Goal: Check status: Check status

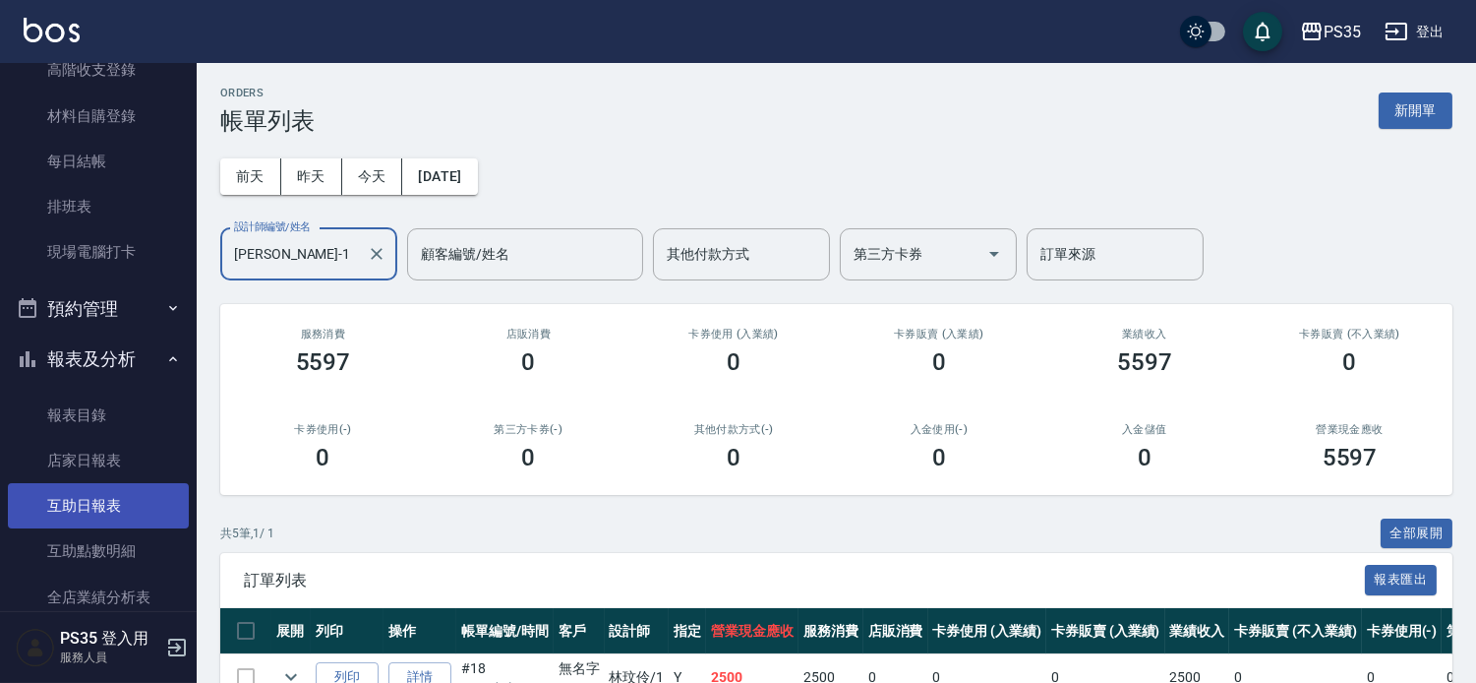
scroll to position [328, 0]
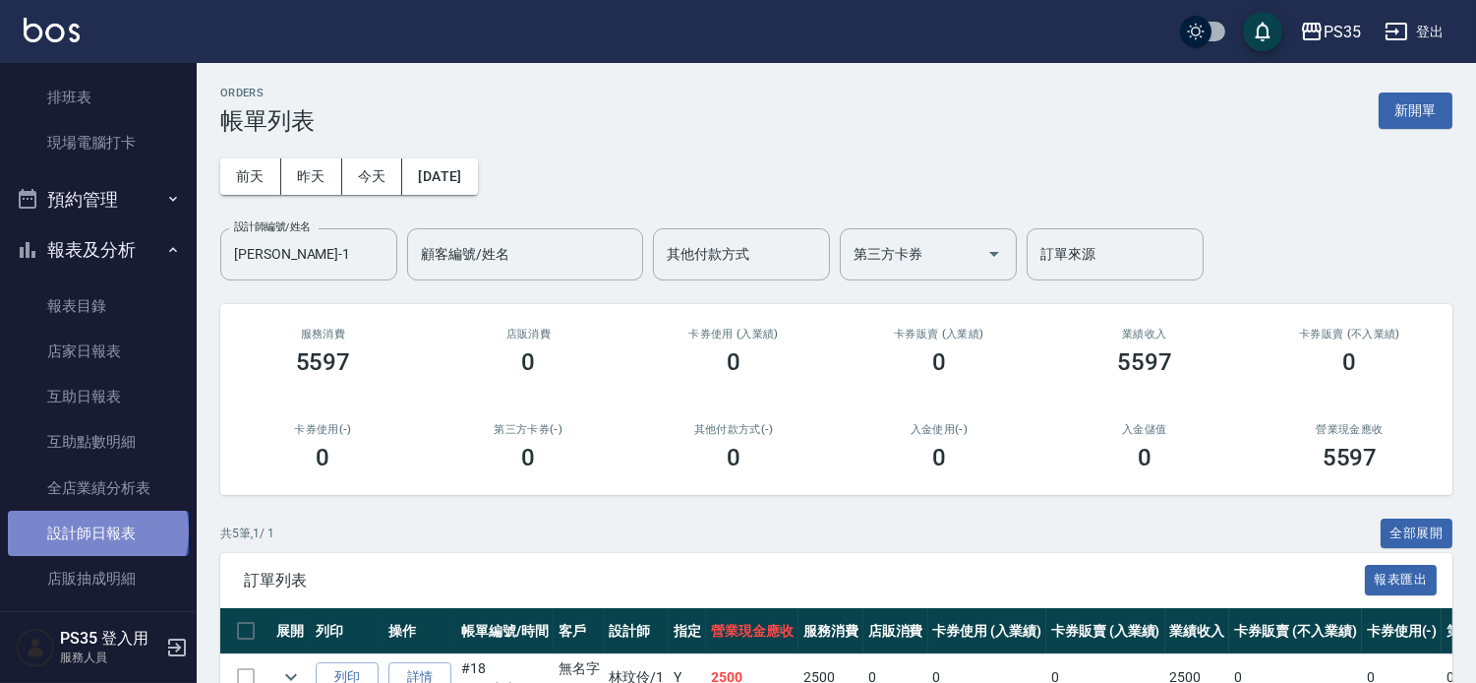
click at [96, 531] on link "設計師日報表" at bounding box center [98, 532] width 181 height 45
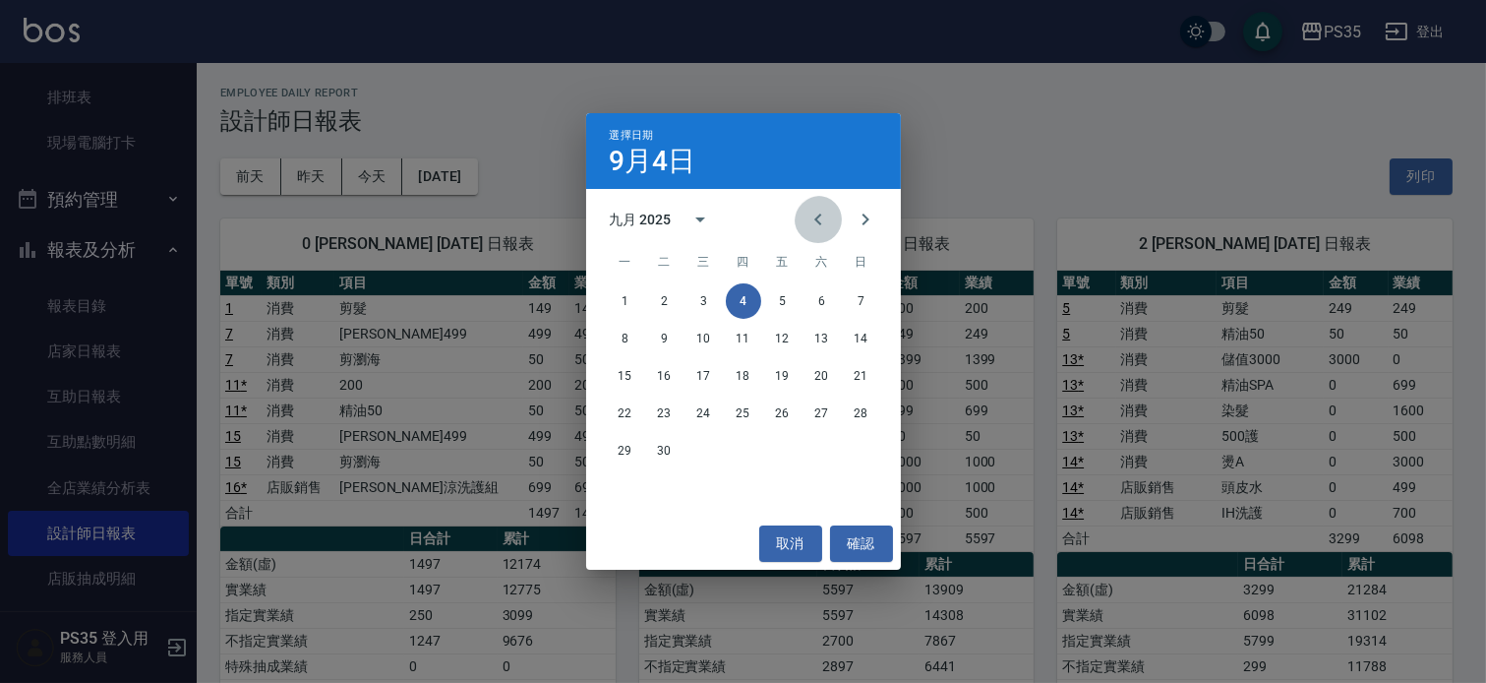
click at [807, 222] on icon "Previous month" at bounding box center [819, 220] width 24 height 24
click at [858, 446] on button "31" at bounding box center [861, 450] width 35 height 35
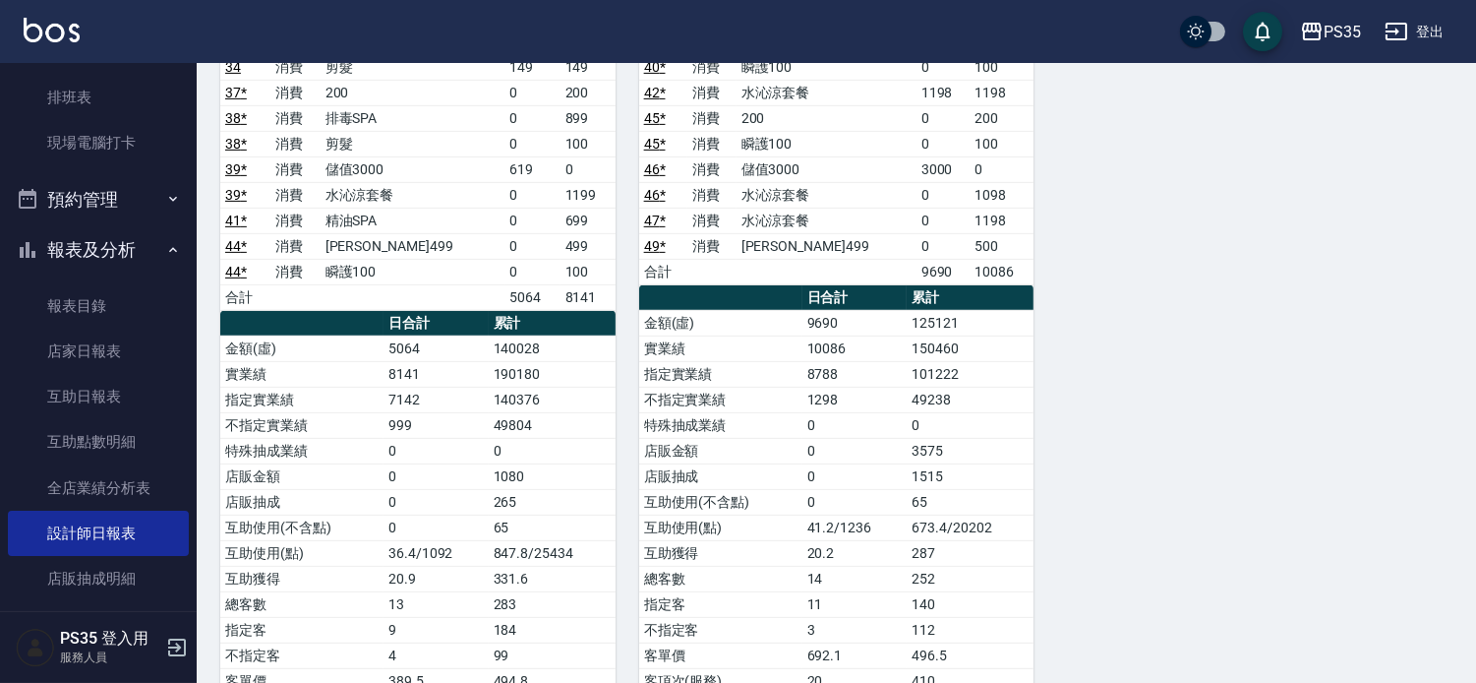
scroll to position [1529, 0]
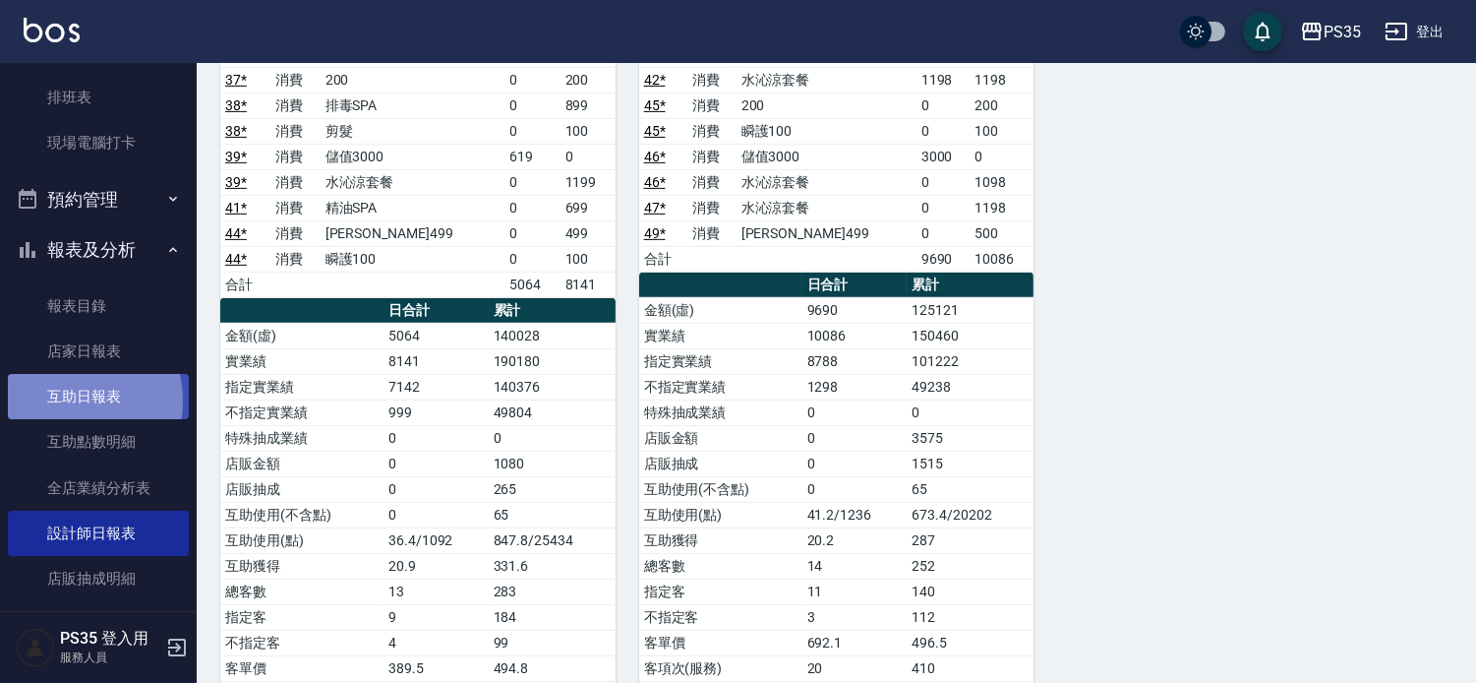
click at [57, 400] on link "互助日報表" at bounding box center [98, 396] width 181 height 45
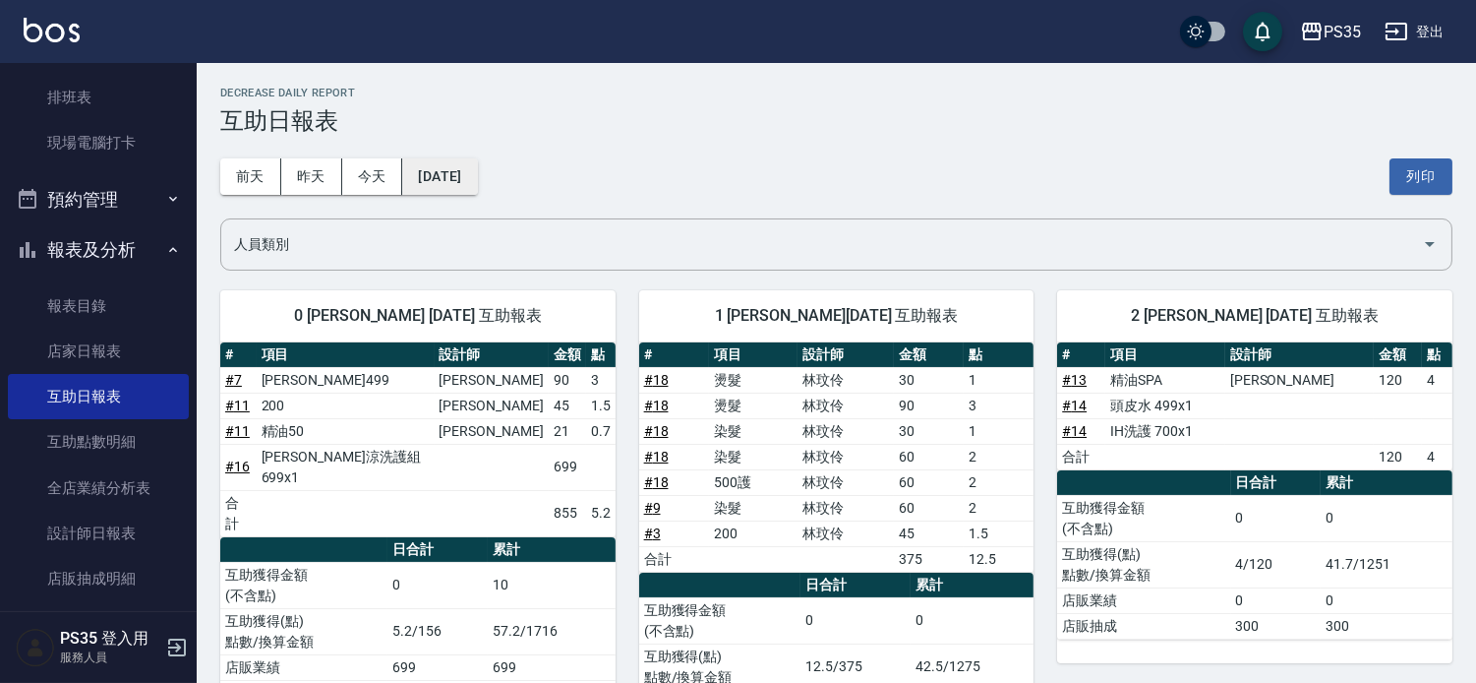
click at [438, 171] on button "[DATE]" at bounding box center [439, 176] width 75 height 36
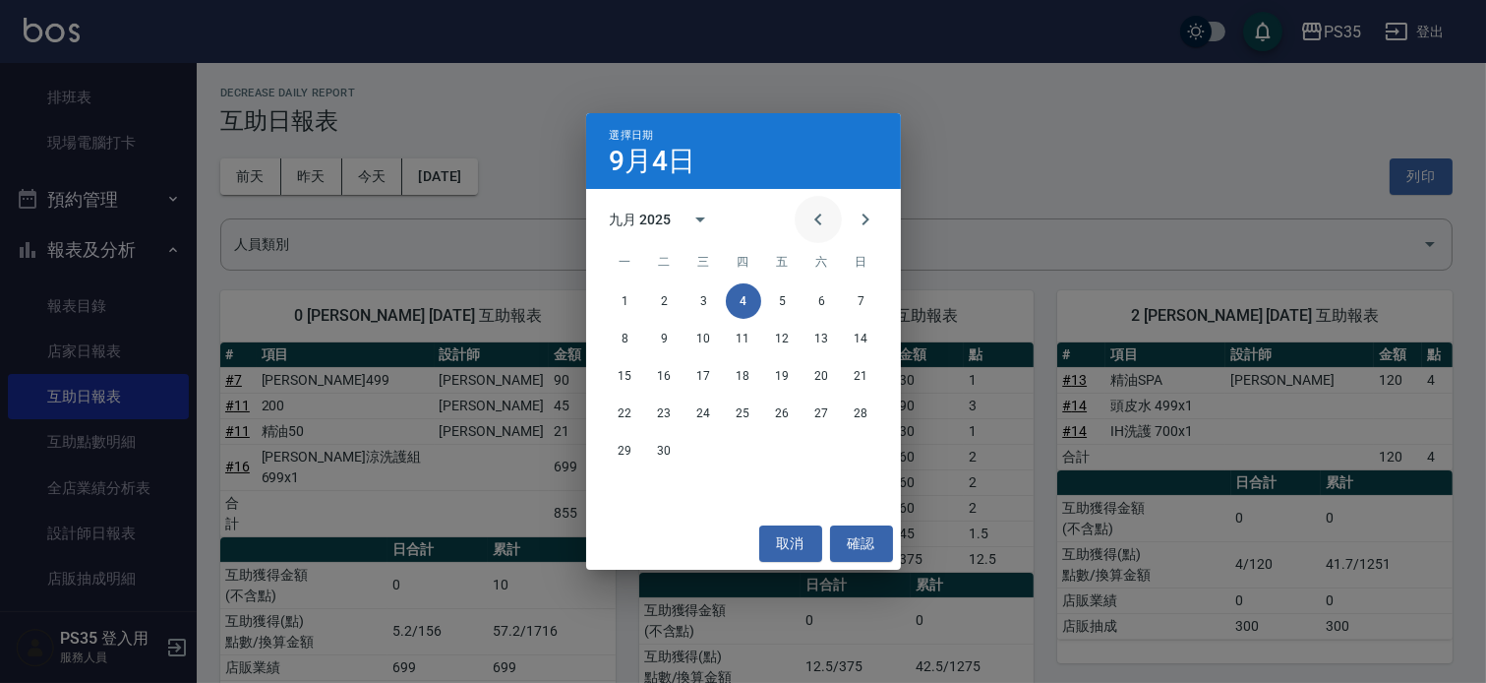
click at [807, 212] on icon "Previous month" at bounding box center [819, 220] width 24 height 24
click at [852, 446] on button "31" at bounding box center [861, 450] width 35 height 35
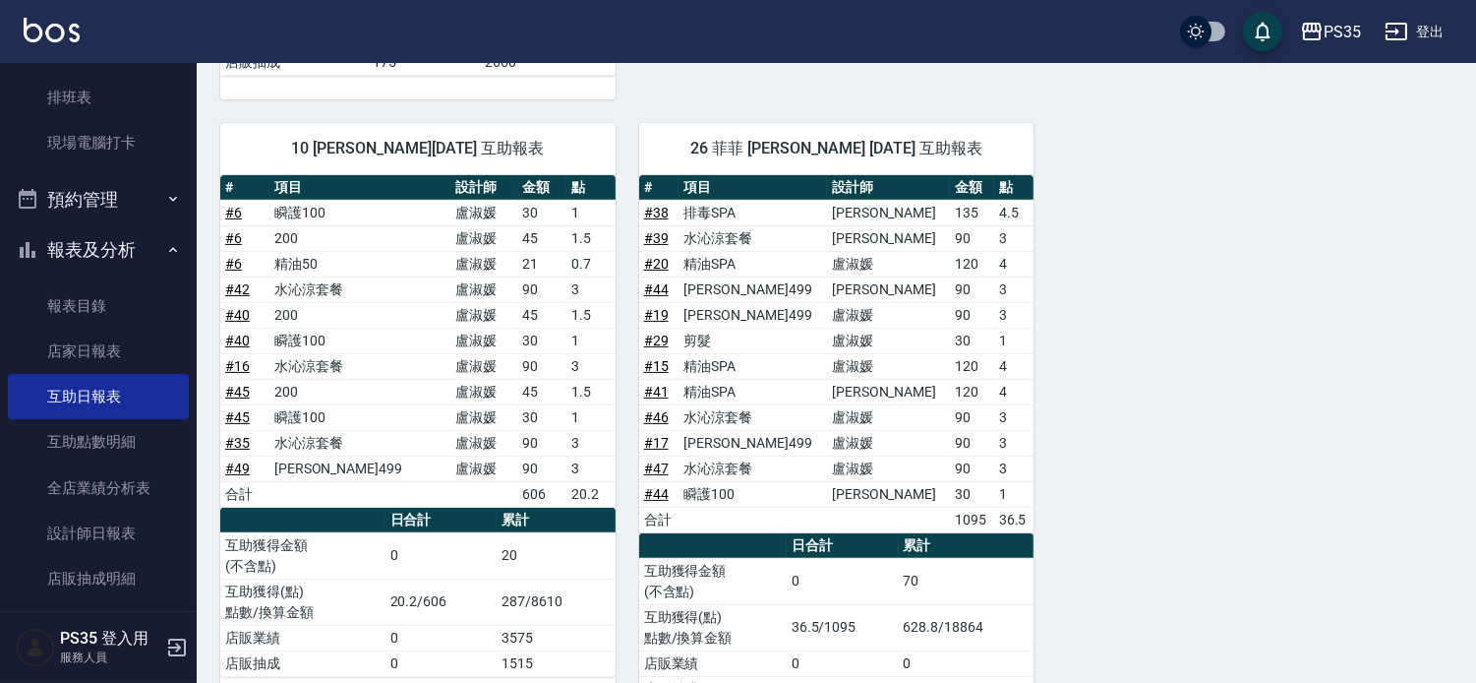
scroll to position [1274, 0]
